Goal: Information Seeking & Learning: Understand process/instructions

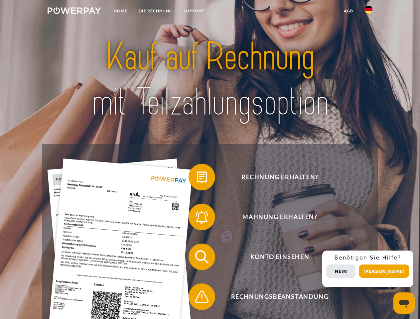
click at [74, 12] on img at bounding box center [73, 10] width 53 height 7
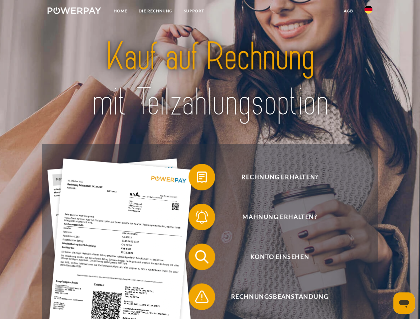
click at [368, 12] on img at bounding box center [368, 10] width 8 height 8
click at [348, 11] on link "agb" at bounding box center [348, 11] width 21 height 12
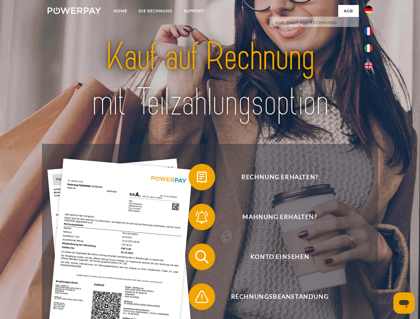
click at [197, 178] on span at bounding box center [191, 176] width 33 height 33
click at [197, 218] on span at bounding box center [191, 216] width 33 height 33
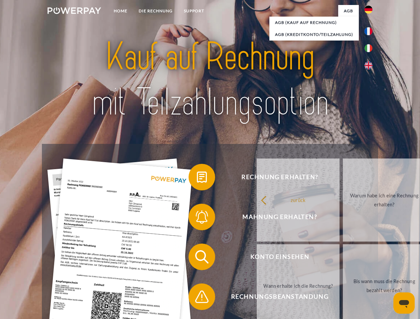
click at [342, 258] on link "Bis wann muss die Rechnung bezahlt werden?" at bounding box center [383, 285] width 83 height 83
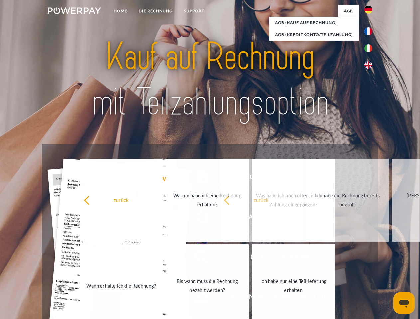
click at [197, 298] on span at bounding box center [191, 296] width 33 height 33
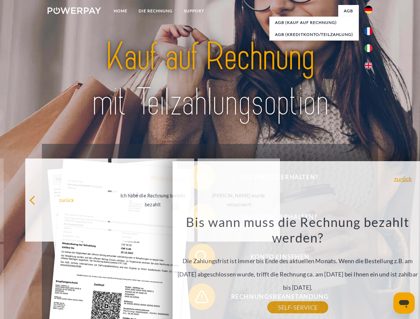
click at [370, 269] on div "Rechnung erhalten? Mahnung erhalten? Konto einsehen" at bounding box center [209, 277] width 335 height 266
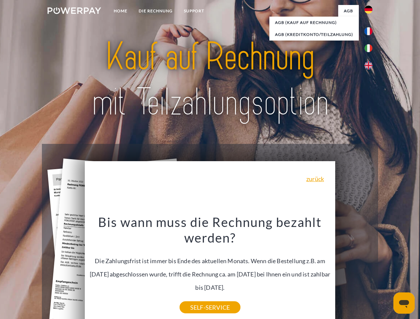
click at [353, 270] on span "Konto einsehen" at bounding box center [279, 256] width 163 height 27
click at [386, 271] on header "Home DIE RECHNUNG SUPPORT" at bounding box center [210, 229] width 420 height 459
